Goal: Task Accomplishment & Management: Manage account settings

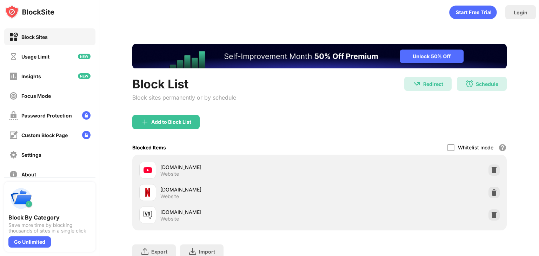
click at [490, 82] on div "Schedule" at bounding box center [486, 84] width 22 height 6
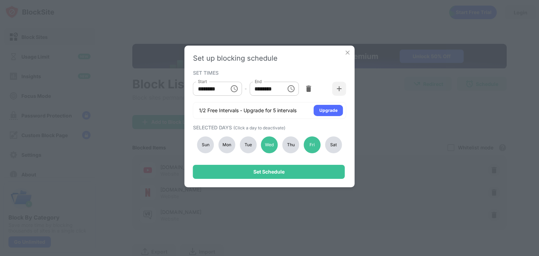
click at [295, 132] on div "Sun Mon Tue Wed Thu Fri Sat" at bounding box center [269, 144] width 153 height 29
click at [294, 135] on div "Sun Mon Tue Wed Thu Fri Sat" at bounding box center [269, 144] width 153 height 29
click at [299, 143] on div "Sun Mon Tue Wed Thu Fri Sat" at bounding box center [269, 144] width 153 height 29
click at [292, 144] on div "Thu" at bounding box center [290, 144] width 17 height 17
drag, startPoint x: 338, startPoint y: 152, endPoint x: 333, endPoint y: 146, distance: 7.2
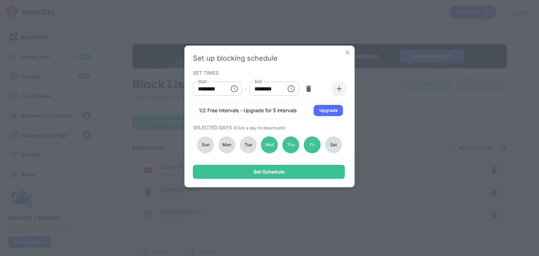
click at [337, 152] on div "Sun Mon Tue Wed Thu Fri Sat" at bounding box center [269, 144] width 153 height 29
drag, startPoint x: 333, startPoint y: 146, endPoint x: 294, endPoint y: 152, distance: 39.7
click at [332, 146] on div "Sat" at bounding box center [333, 144] width 17 height 17
click at [241, 148] on div "Tue" at bounding box center [247, 144] width 17 height 17
click at [227, 148] on div "Mon" at bounding box center [226, 144] width 17 height 17
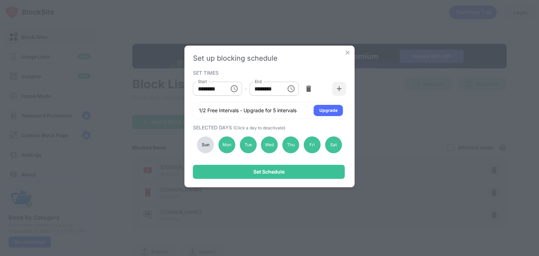
click at [200, 148] on div "Sun" at bounding box center [205, 144] width 17 height 17
click at [241, 180] on div "Set up blocking schedule SET TIMES Start ******** Start - End ******** End 1/2 …" at bounding box center [269, 117] width 170 height 142
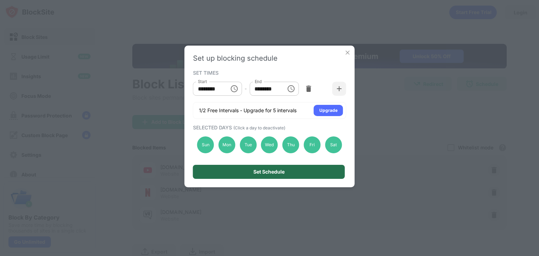
drag, startPoint x: 239, startPoint y: 173, endPoint x: 251, endPoint y: 68, distance: 105.6
click at [238, 173] on div "Set Schedule" at bounding box center [269, 172] width 152 height 14
